Goal: Transaction & Acquisition: Purchase product/service

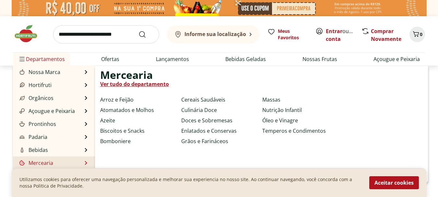
click at [137, 85] on link "Ver tudo do departamento" at bounding box center [134, 84] width 69 height 8
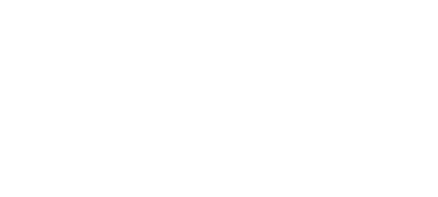
select select "**********"
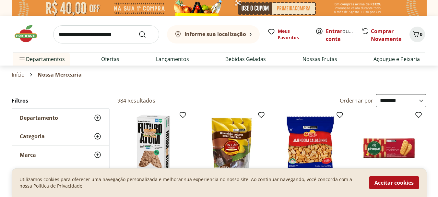
click at [97, 135] on icon at bounding box center [98, 136] width 8 height 8
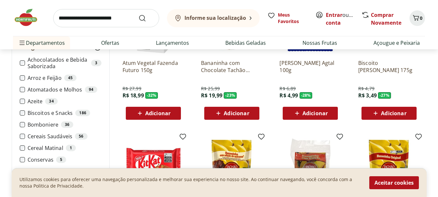
scroll to position [129, 0]
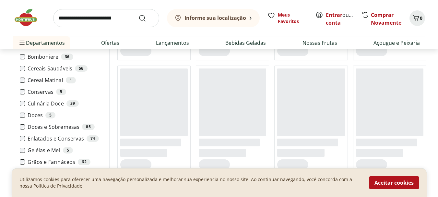
scroll to position [172, 0]
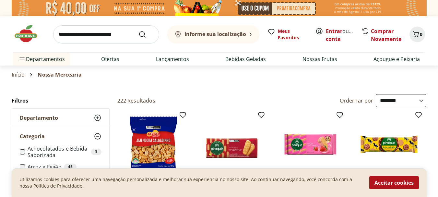
scroll to position [172, 0]
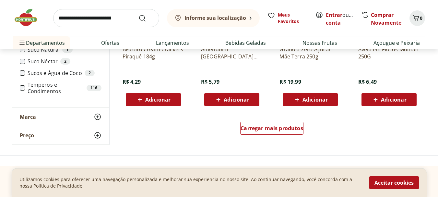
scroll to position [423, 0]
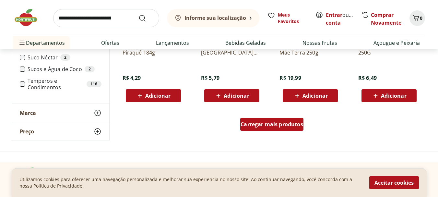
click at [260, 132] on link "Carregar mais produtos" at bounding box center [271, 126] width 63 height 16
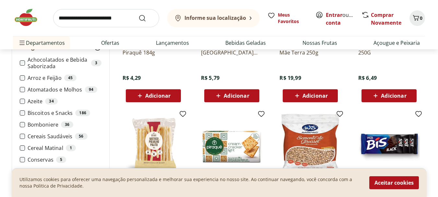
scroll to position [595, 0]
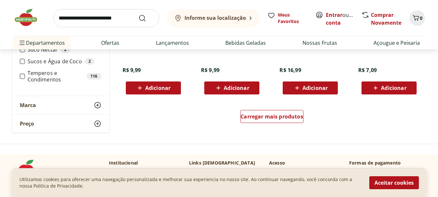
scroll to position [441, 0]
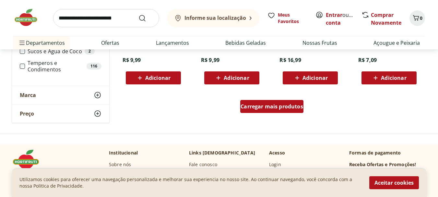
click at [258, 107] on span "Carregar mais produtos" at bounding box center [271, 106] width 63 height 5
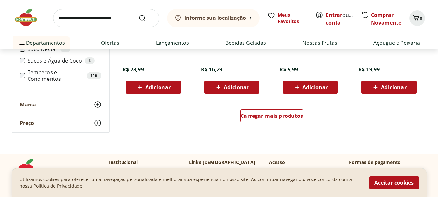
scroll to position [857, 0]
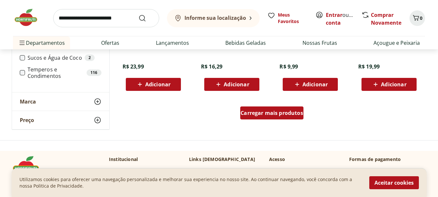
click at [282, 119] on div "Carregar mais produtos" at bounding box center [271, 112] width 63 height 13
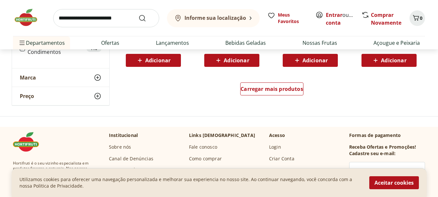
scroll to position [1307, 0]
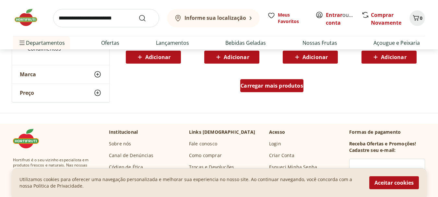
click at [269, 88] on span "Carregar mais produtos" at bounding box center [271, 85] width 63 height 5
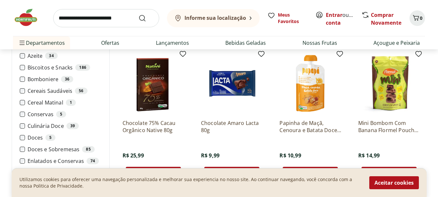
scroll to position [1467, 0]
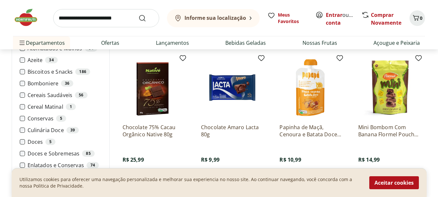
click at [384, 97] on img at bounding box center [389, 88] width 62 height 62
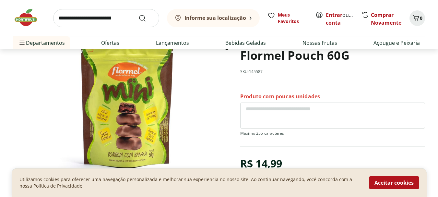
scroll to position [58, 0]
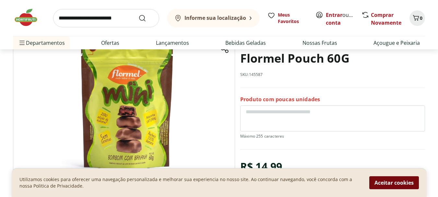
click at [400, 182] on button "Aceitar cookies" at bounding box center [394, 182] width 50 height 13
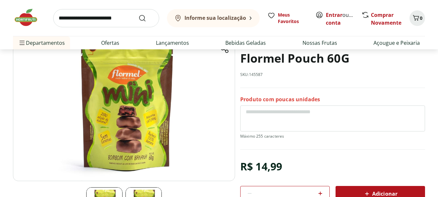
scroll to position [47, 0]
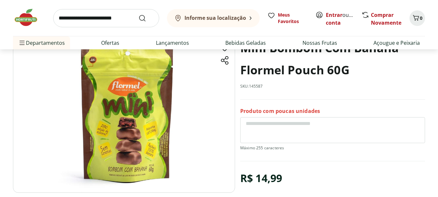
select select "**********"
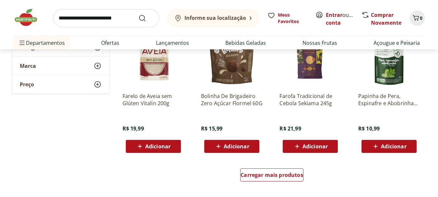
scroll to position [1693, 0]
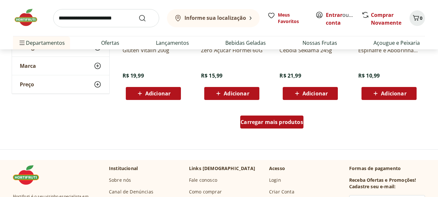
click at [264, 124] on span "Carregar mais produtos" at bounding box center [271, 121] width 63 height 5
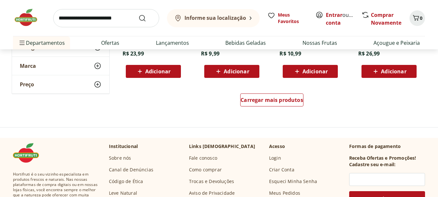
scroll to position [2142, 0]
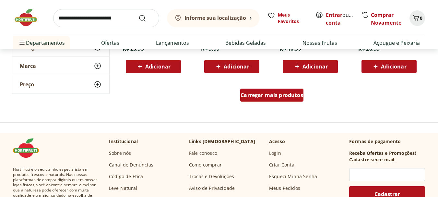
click at [275, 92] on span "Carregar mais produtos" at bounding box center [271, 94] width 63 height 5
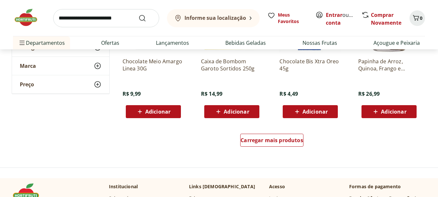
scroll to position [2531, 0]
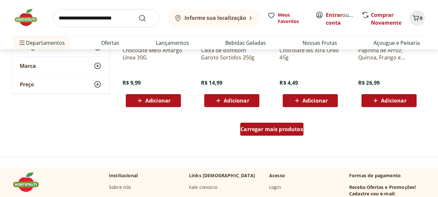
click at [274, 132] on div "Carregar mais produtos" at bounding box center [271, 128] width 63 height 13
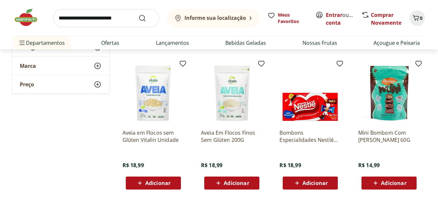
scroll to position [2741, 0]
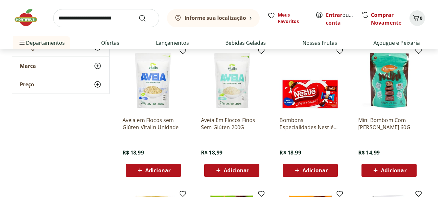
click at [388, 87] on img at bounding box center [389, 81] width 62 height 62
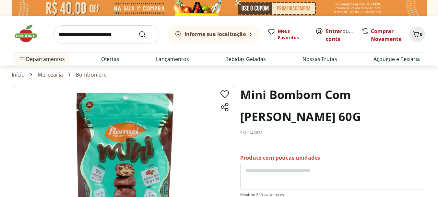
scroll to position [172, 0]
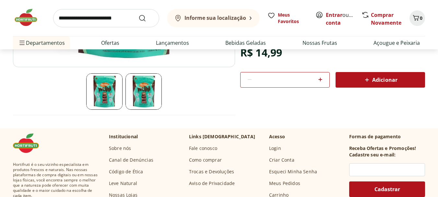
select select "**********"
